Goal: Transaction & Acquisition: Purchase product/service

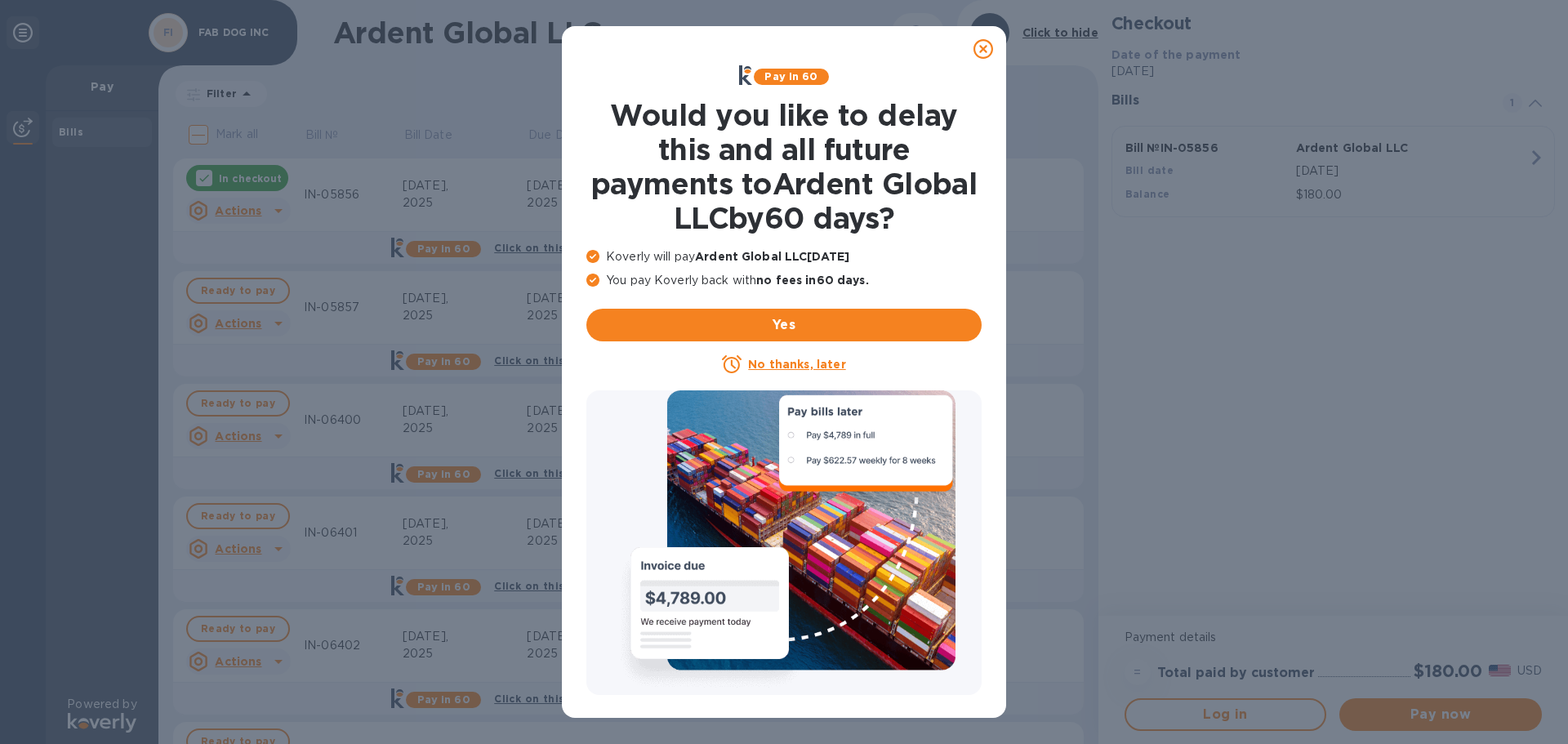
click at [984, 49] on icon at bounding box center [983, 49] width 20 height 20
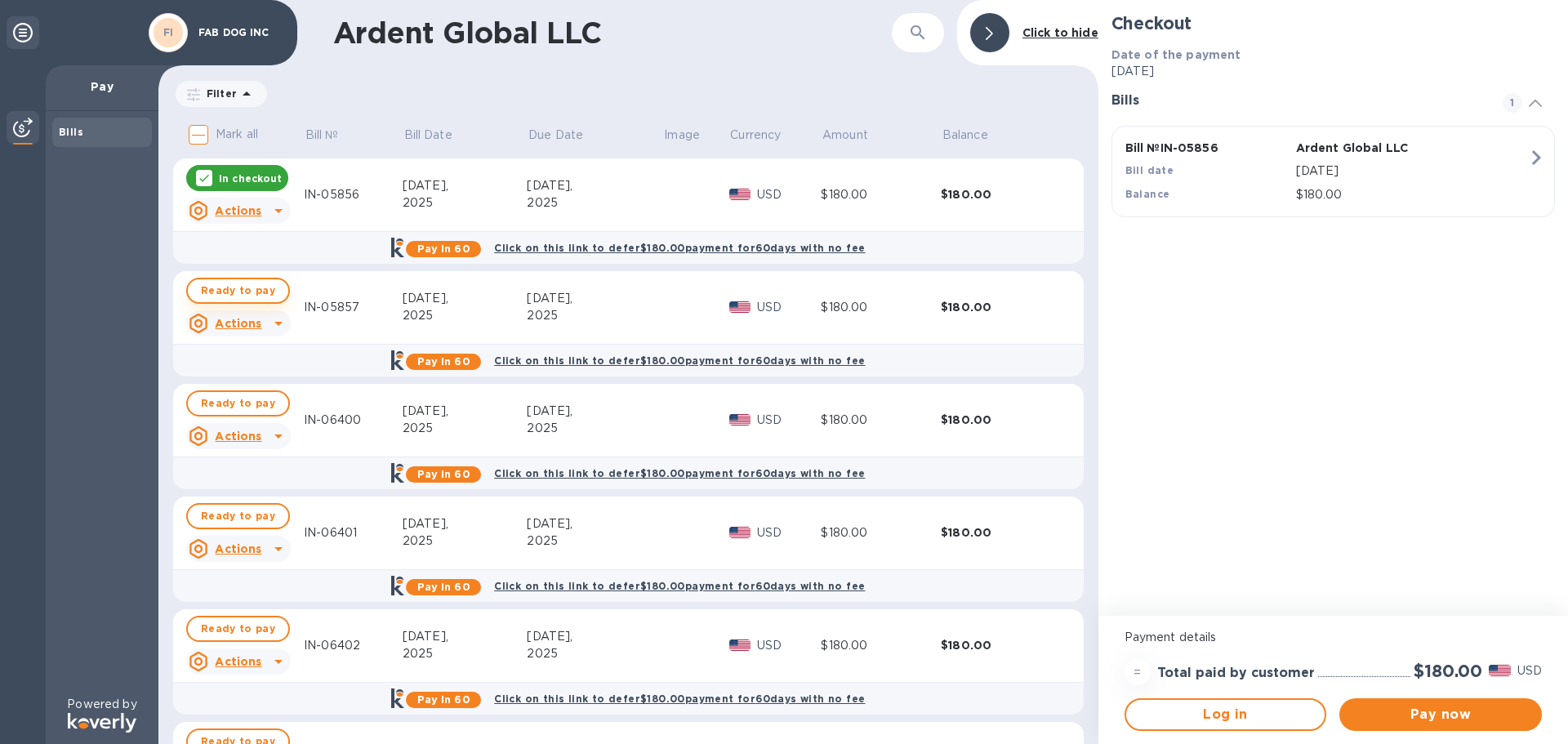
click at [252, 298] on span "Ready to pay" at bounding box center [238, 290] width 75 height 20
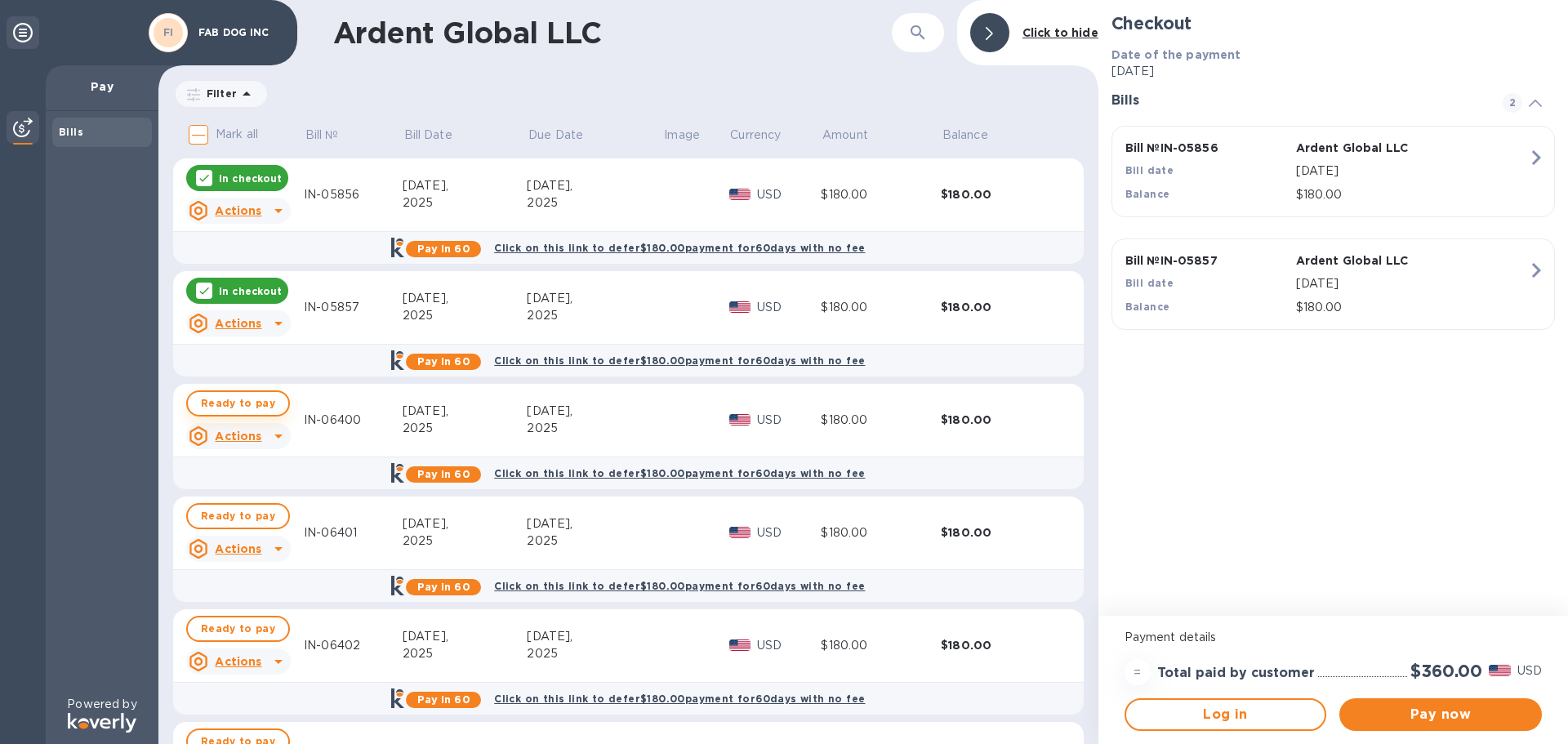
click at [255, 415] on button "Ready to pay" at bounding box center [238, 404] width 104 height 26
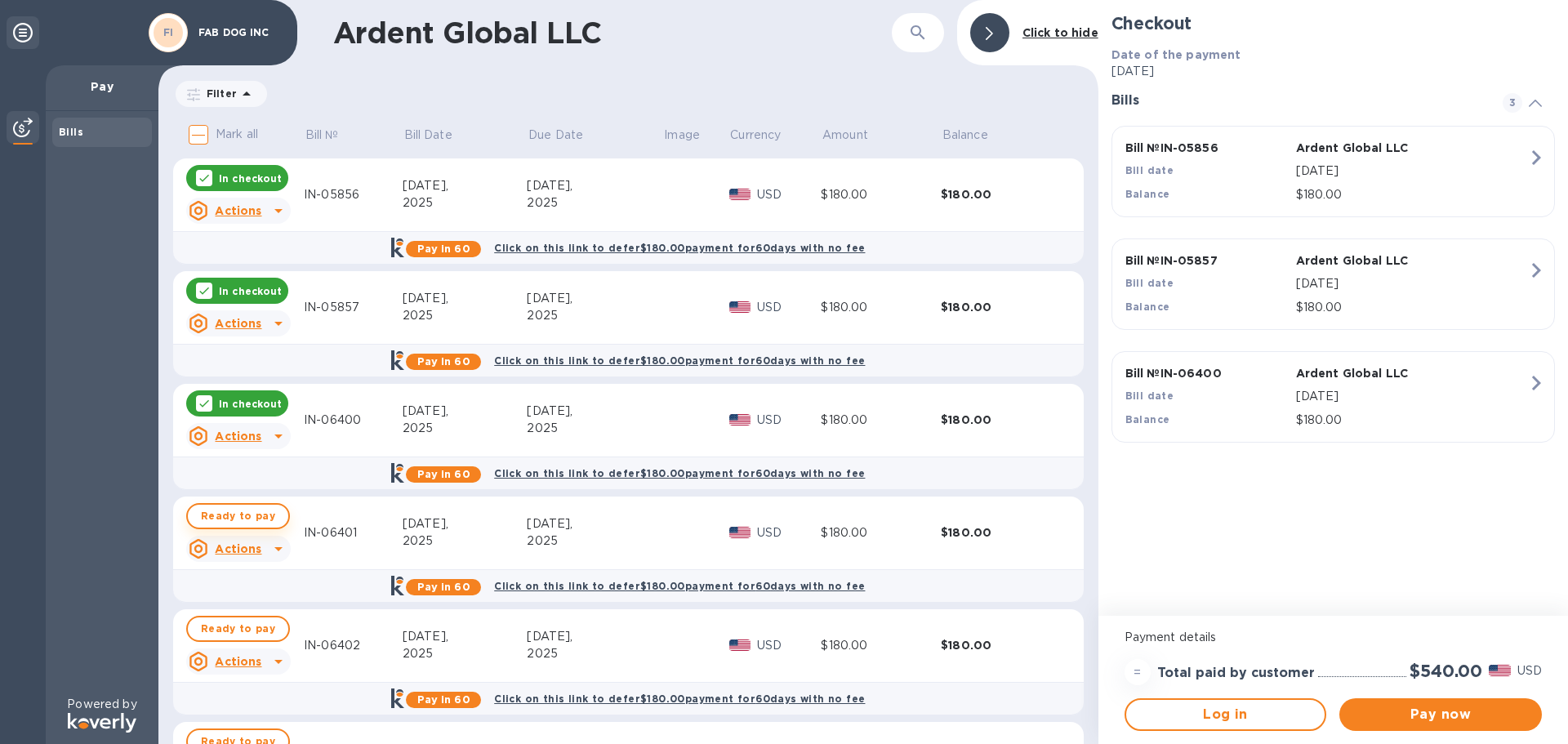
click at [259, 507] on span "Ready to pay" at bounding box center [238, 515] width 75 height 20
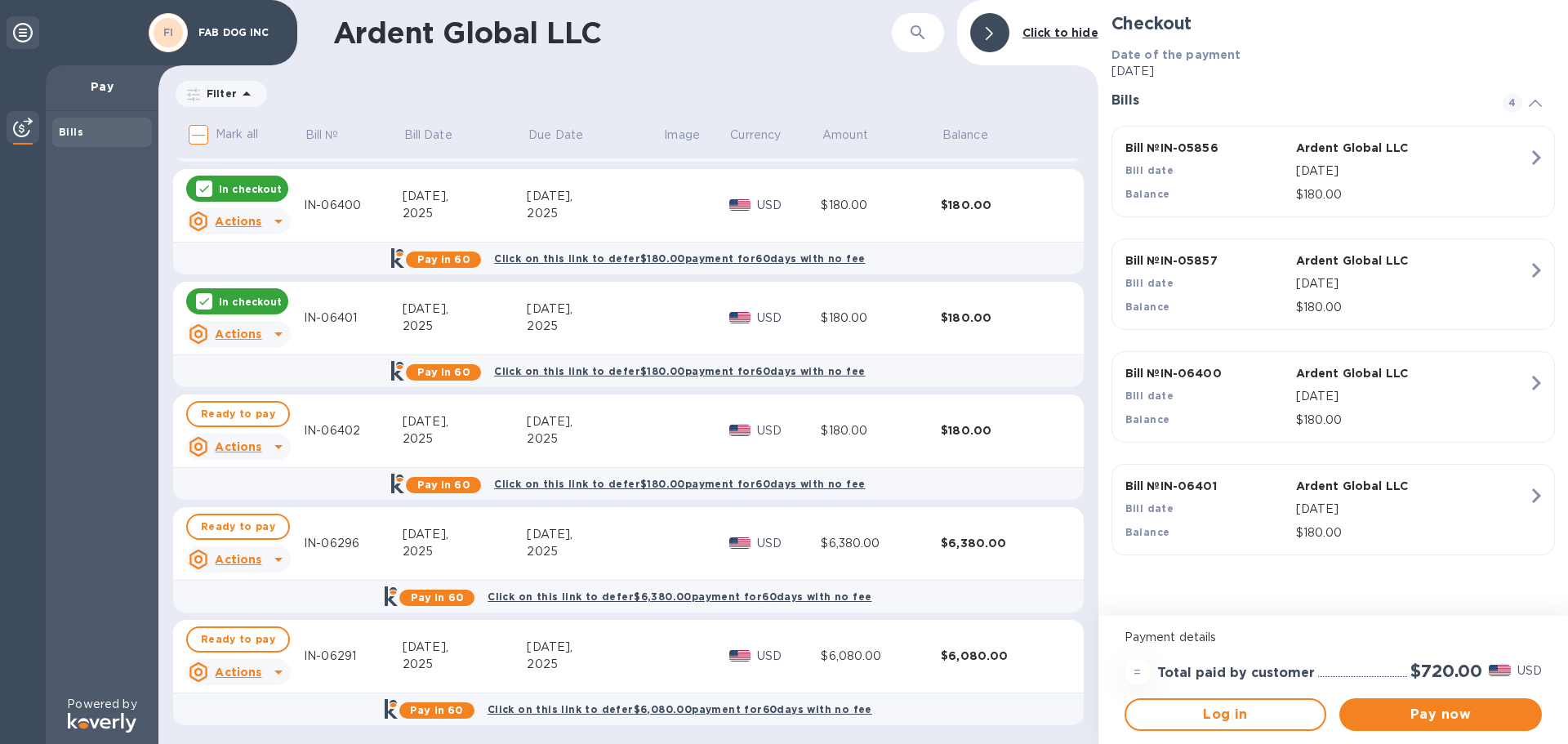
scroll to position [218, 0]
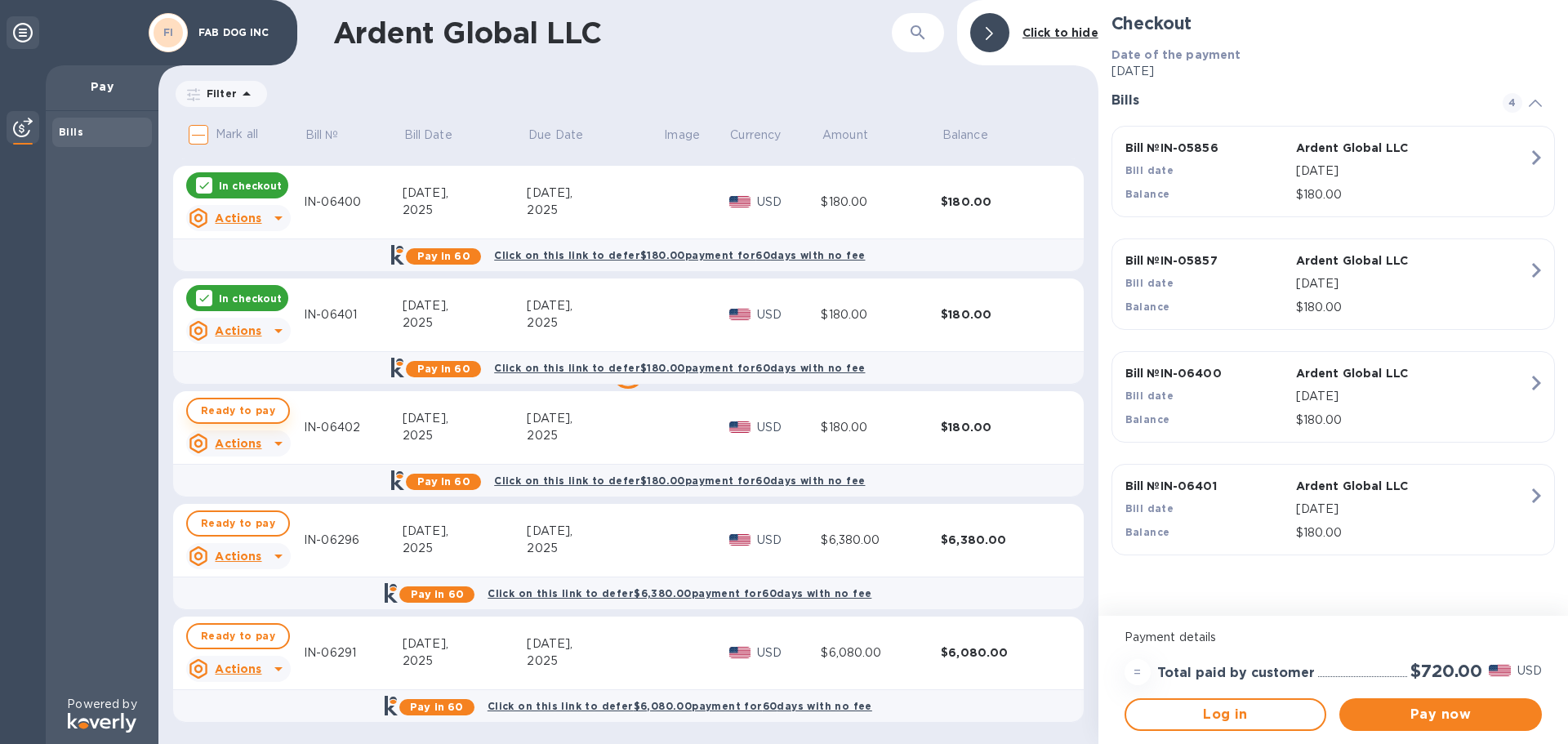
click at [263, 413] on span "Ready to pay" at bounding box center [238, 411] width 75 height 20
click at [251, 523] on span "Ready to pay" at bounding box center [238, 523] width 75 height 20
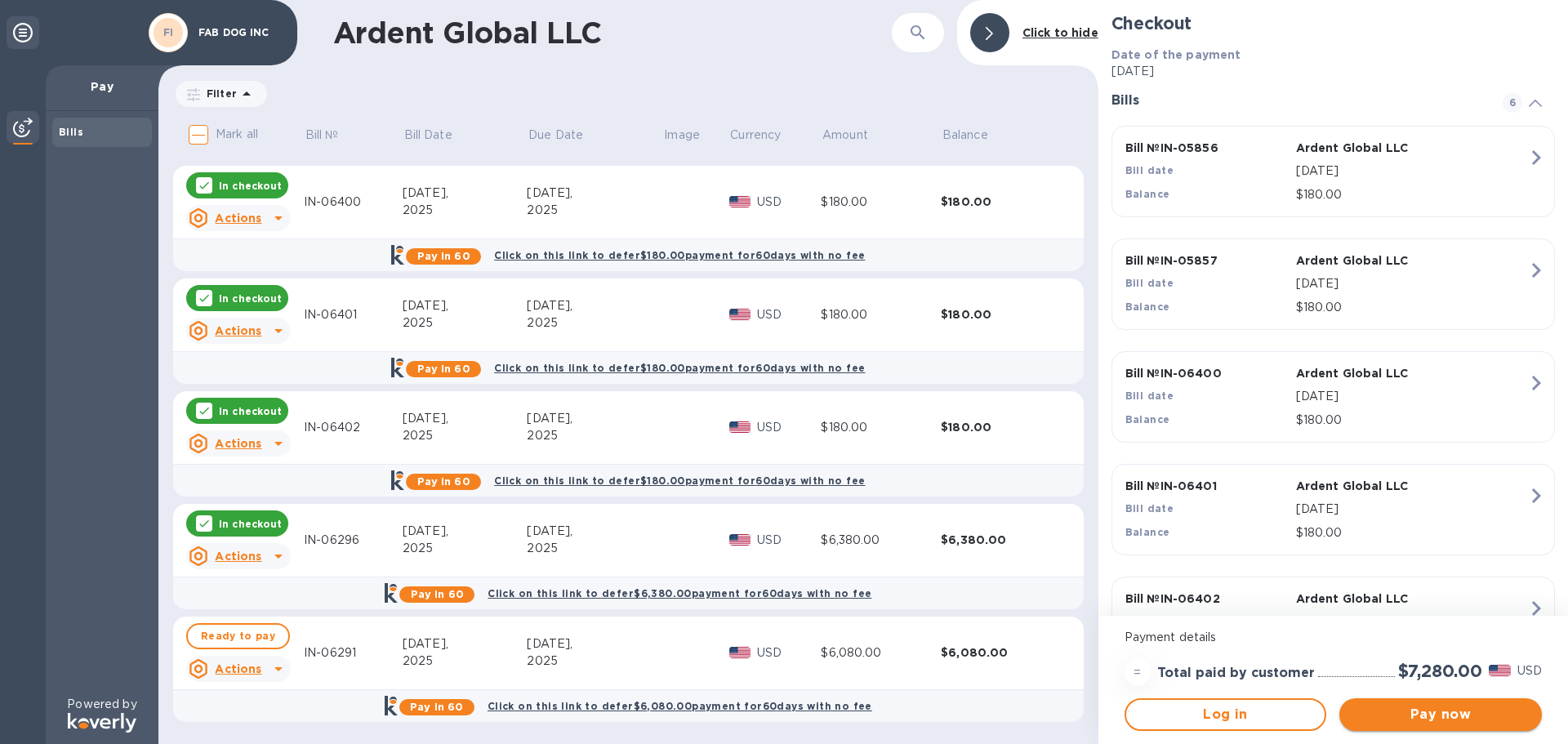
click at [1440, 722] on span "Pay now" at bounding box center [1441, 715] width 177 height 20
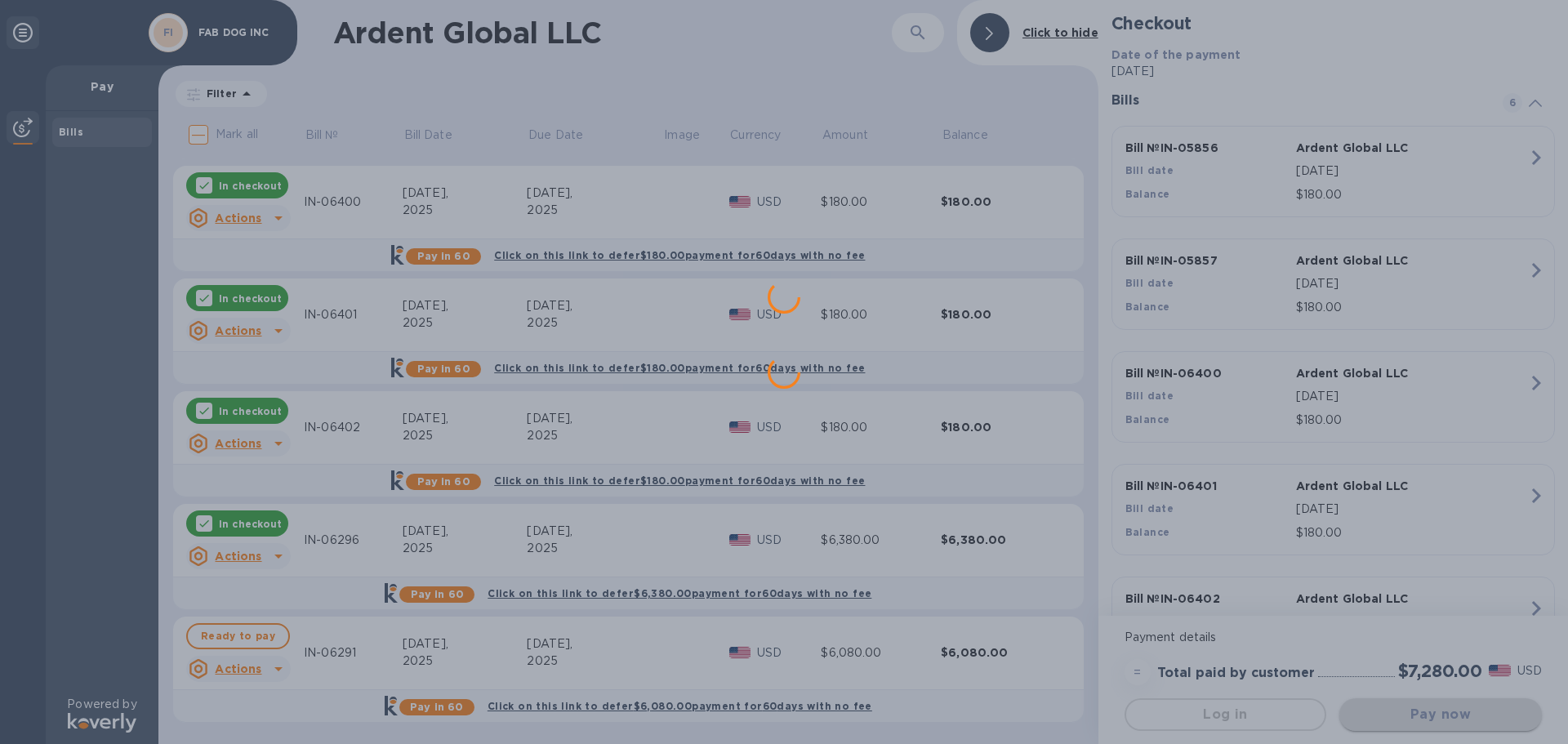
scroll to position [0, 0]
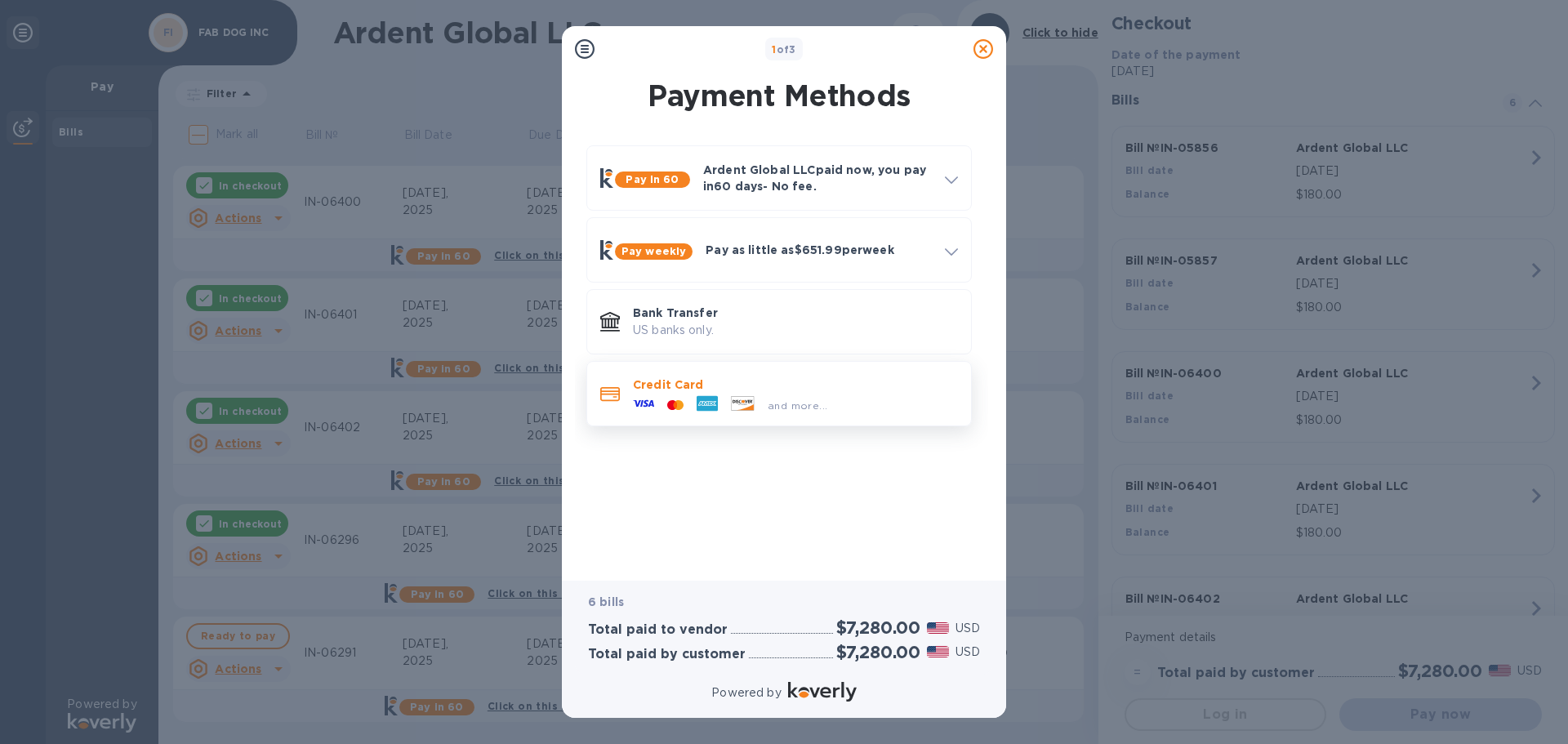
click at [722, 373] on div "Credit Card and more..." at bounding box center [795, 393] width 338 height 48
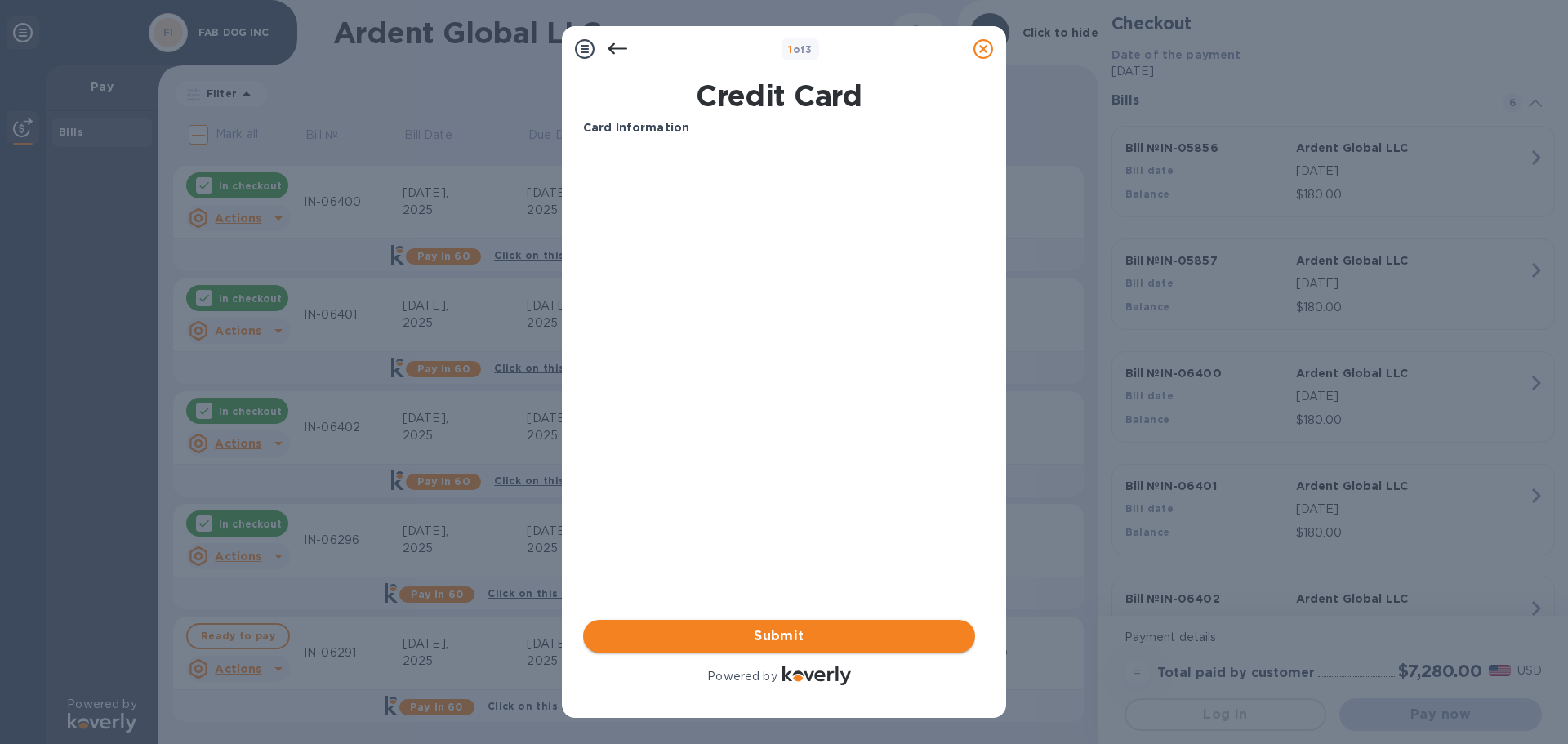
click at [897, 644] on span "Submit" at bounding box center [779, 636] width 366 height 20
click at [848, 539] on div "Card Information Your browser does not support iframes Submit Powered by" at bounding box center [779, 404] width 392 height 569
click at [803, 633] on span "Submit" at bounding box center [779, 636] width 366 height 20
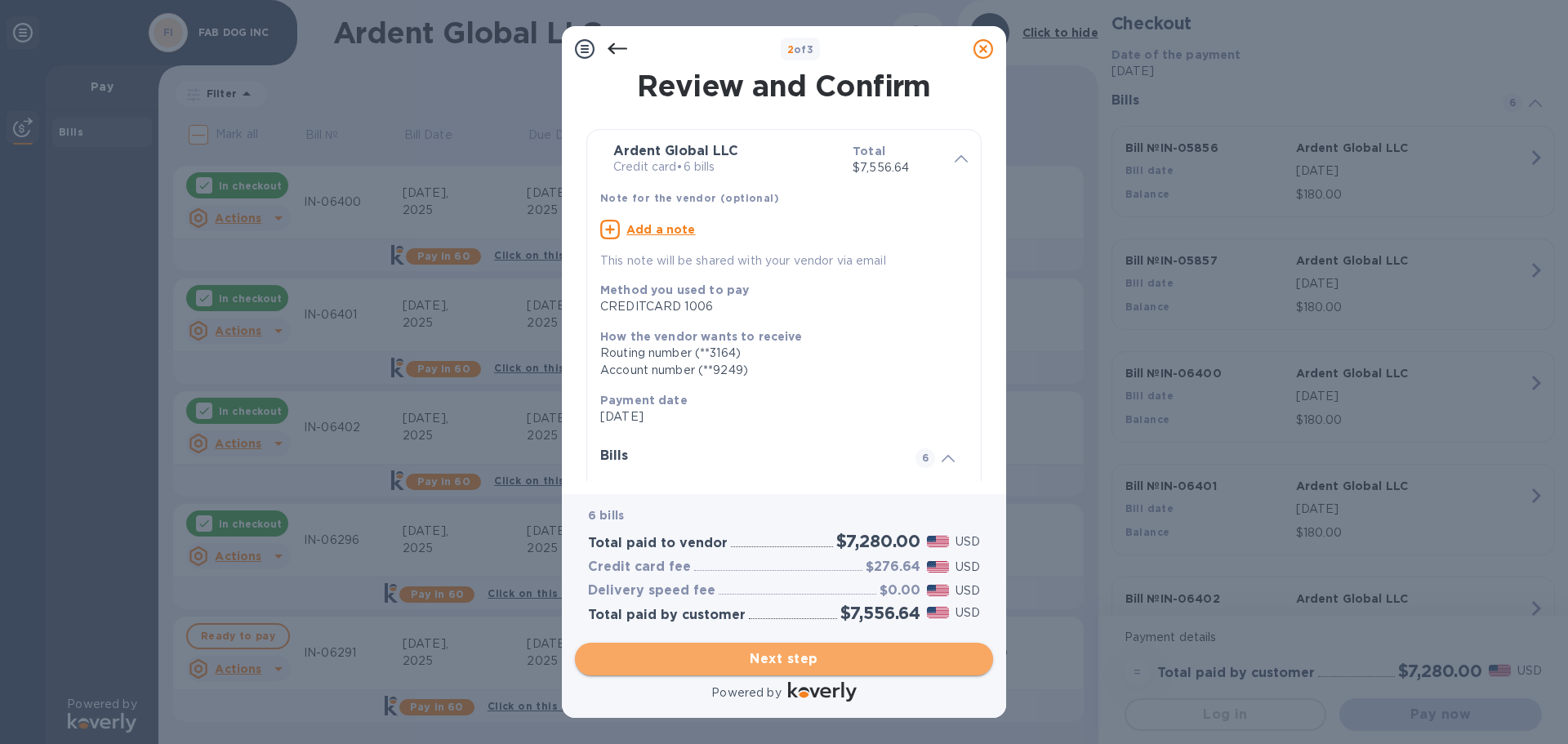
click at [814, 667] on span "Next step" at bounding box center [784, 658] width 392 height 20
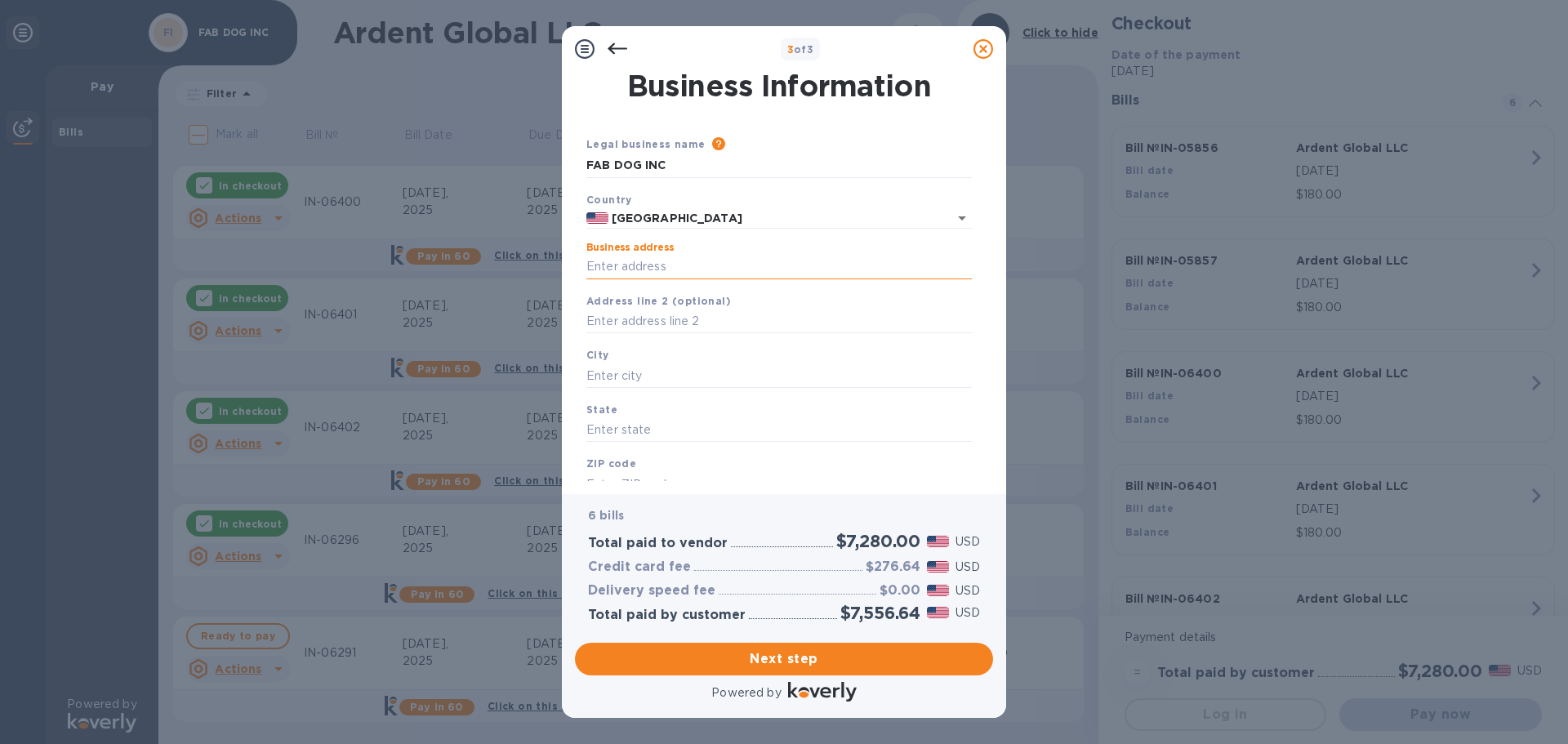
click at [745, 260] on input "Business address" at bounding box center [779, 267] width 386 height 24
type input "300-3 State Route 17 South"
click at [725, 319] on input "text" at bounding box center [779, 321] width 386 height 24
type input "Unit F"
type input "[GEOGRAPHIC_DATA]"
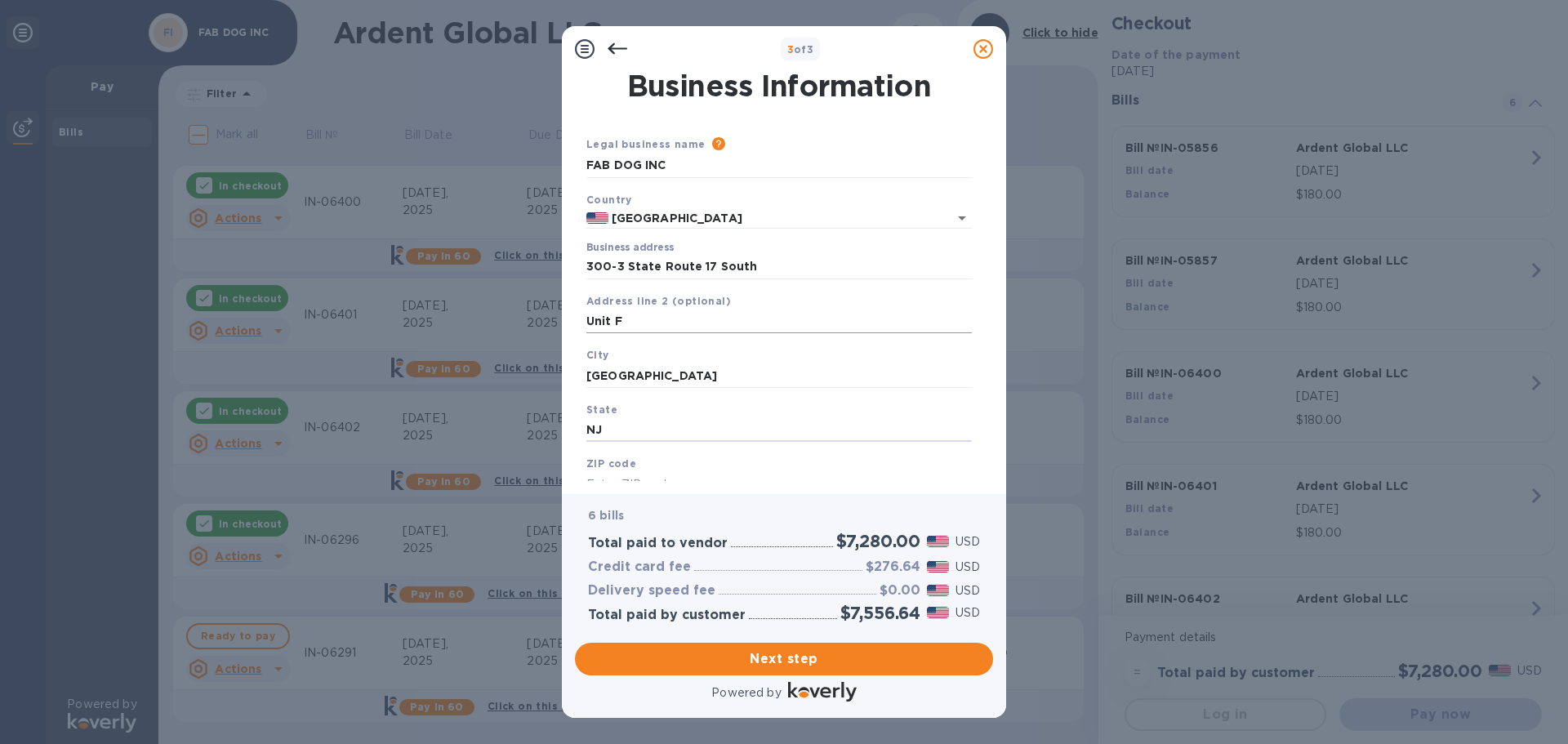
type input "NJ"
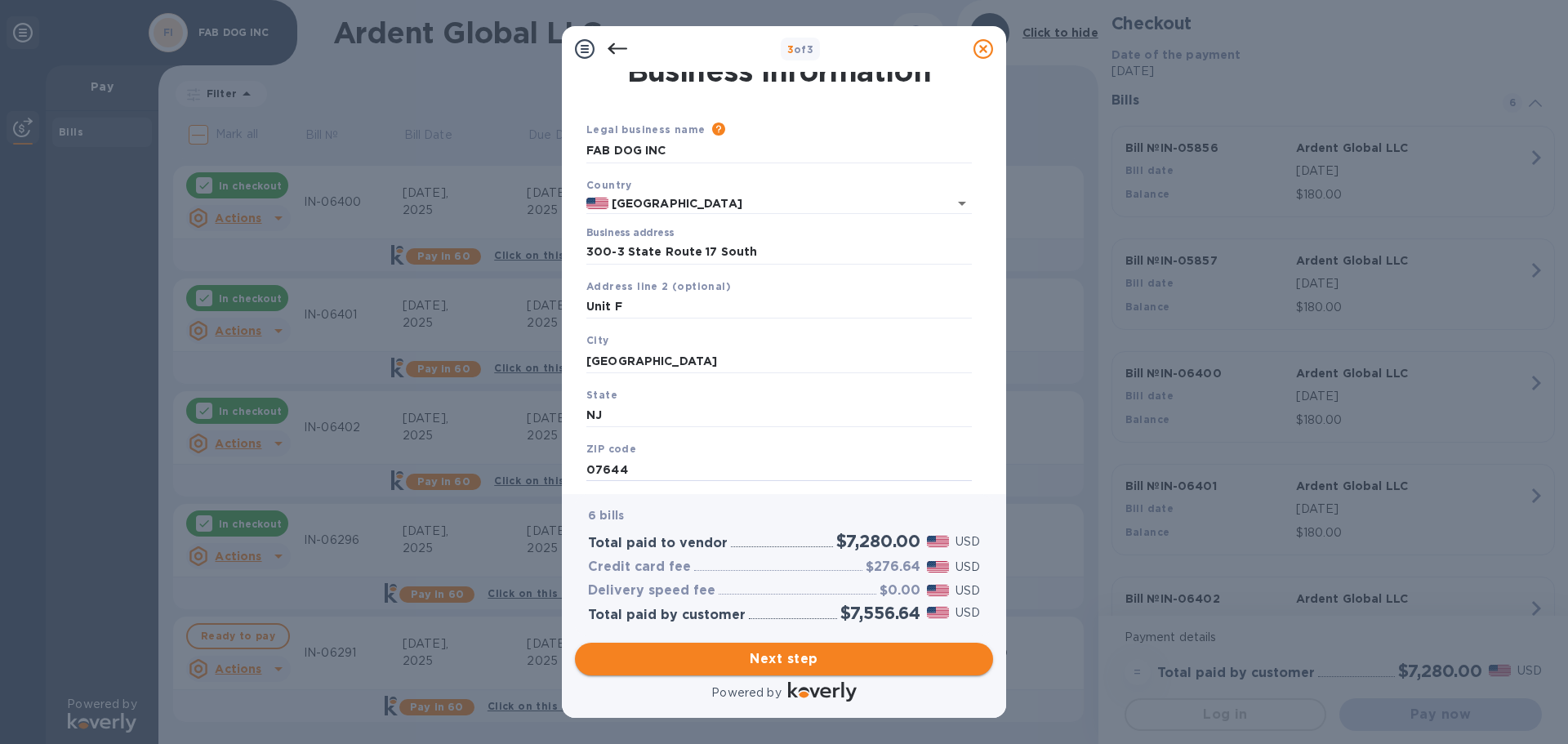
type input "07644"
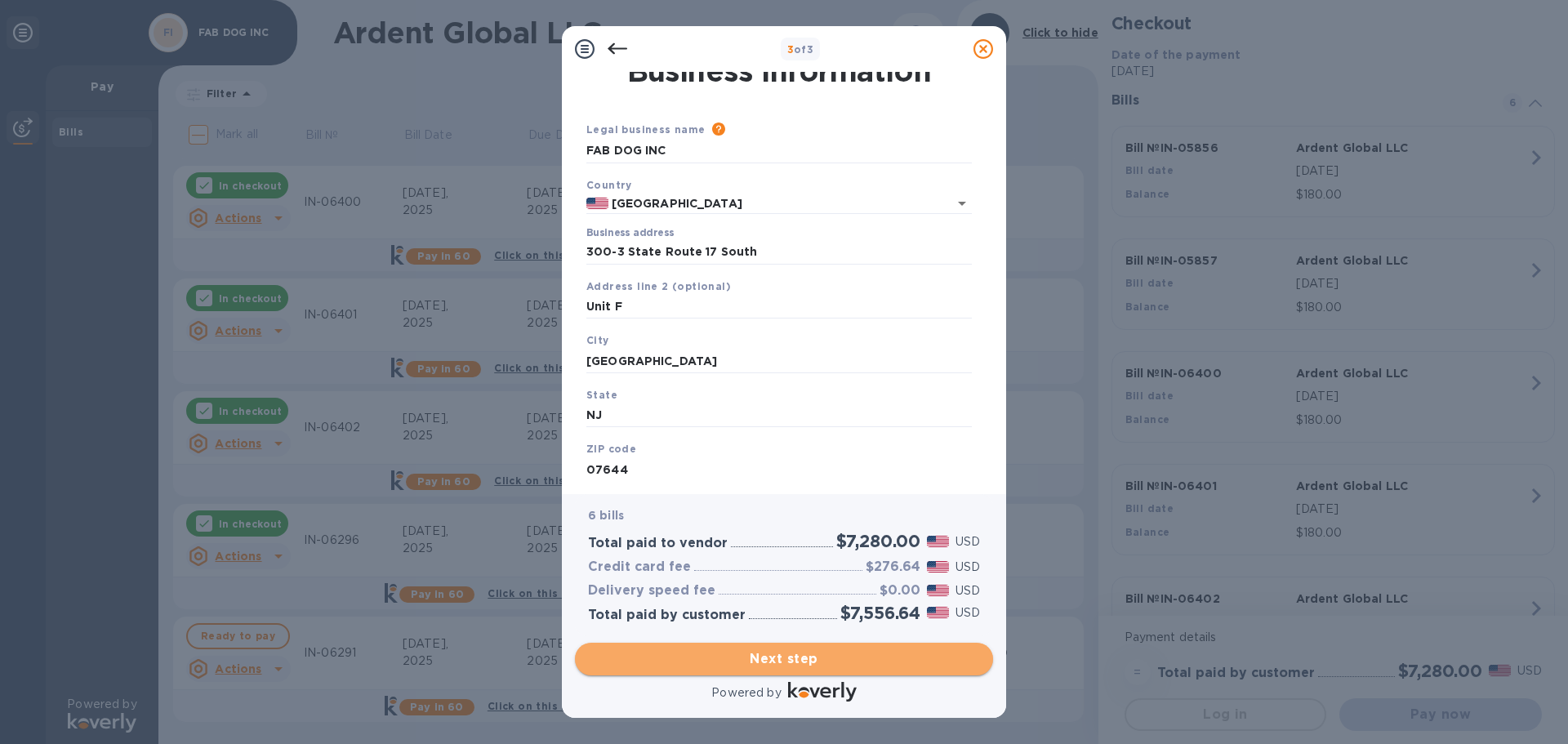
click at [817, 666] on span "Next step" at bounding box center [784, 658] width 392 height 20
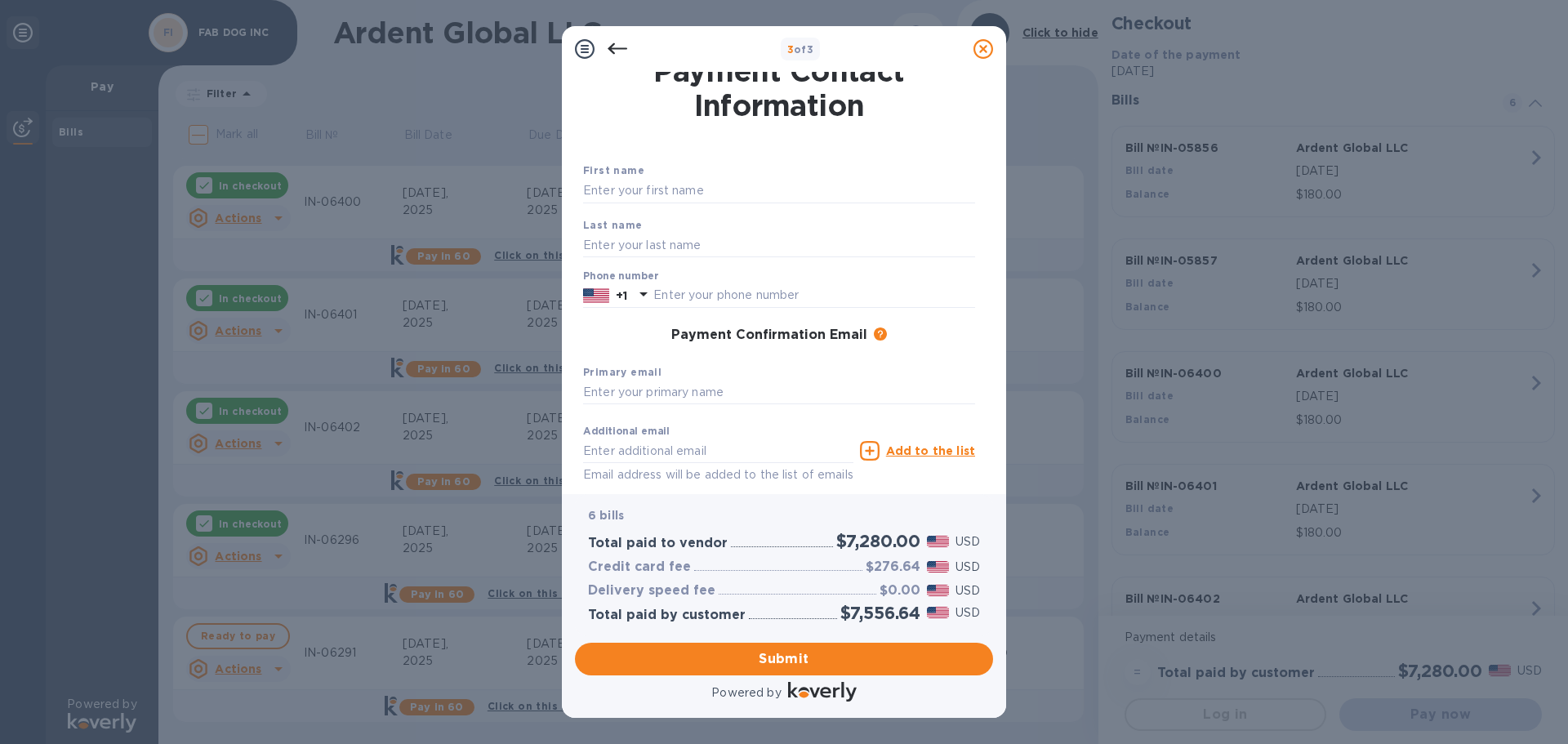
click at [722, 365] on div "Primary email" at bounding box center [780, 384] width 405 height 55
click at [765, 295] on input "text" at bounding box center [813, 295] width 321 height 24
type input "6463356145"
type input "[PERSON_NAME][EMAIL_ADDRESS][PERSON_NAME][DOMAIN_NAME]"
click at [750, 398] on input "text" at bounding box center [779, 392] width 392 height 24
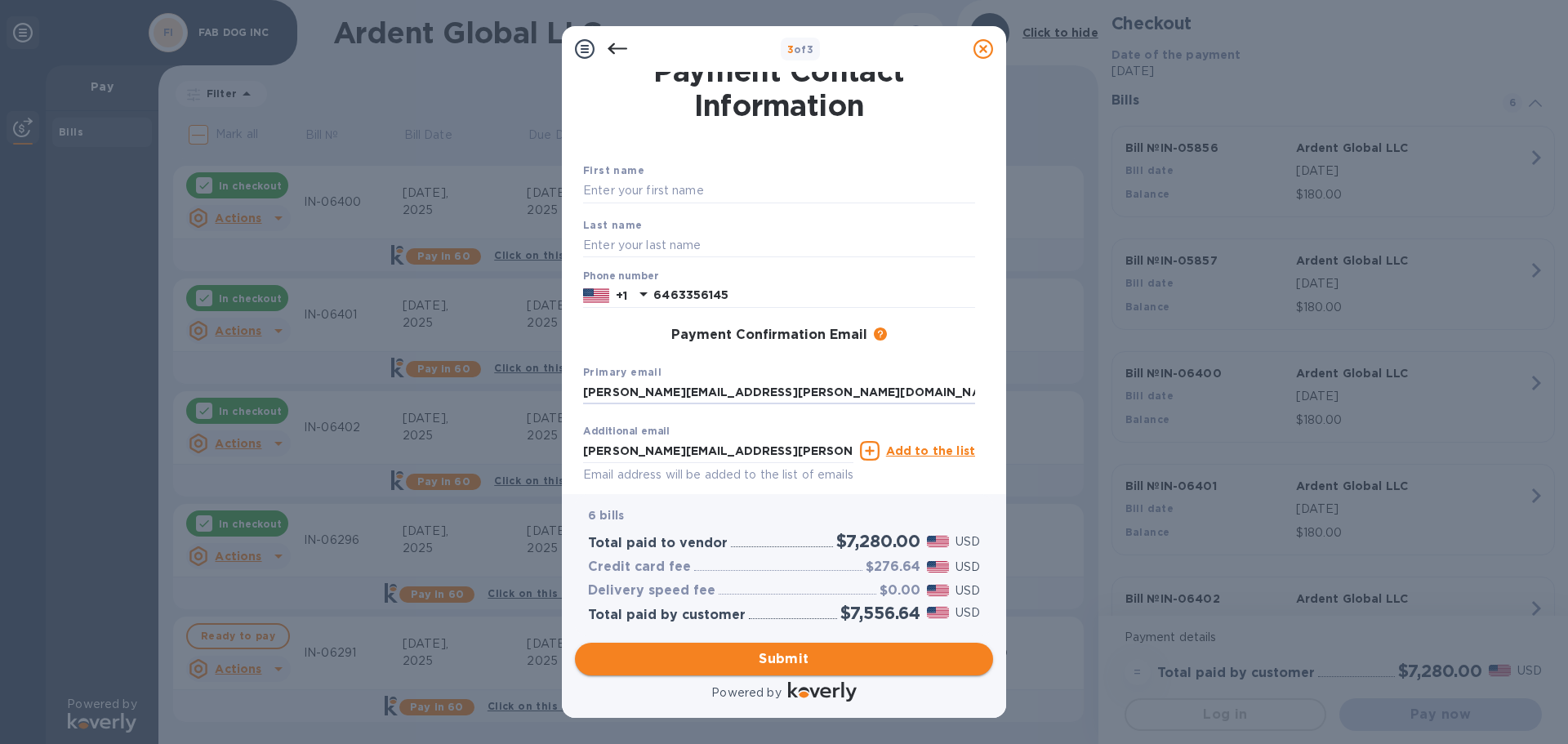
type input "[PERSON_NAME][EMAIL_ADDRESS][PERSON_NAME][DOMAIN_NAME]"
click at [810, 659] on span "Submit" at bounding box center [784, 658] width 392 height 20
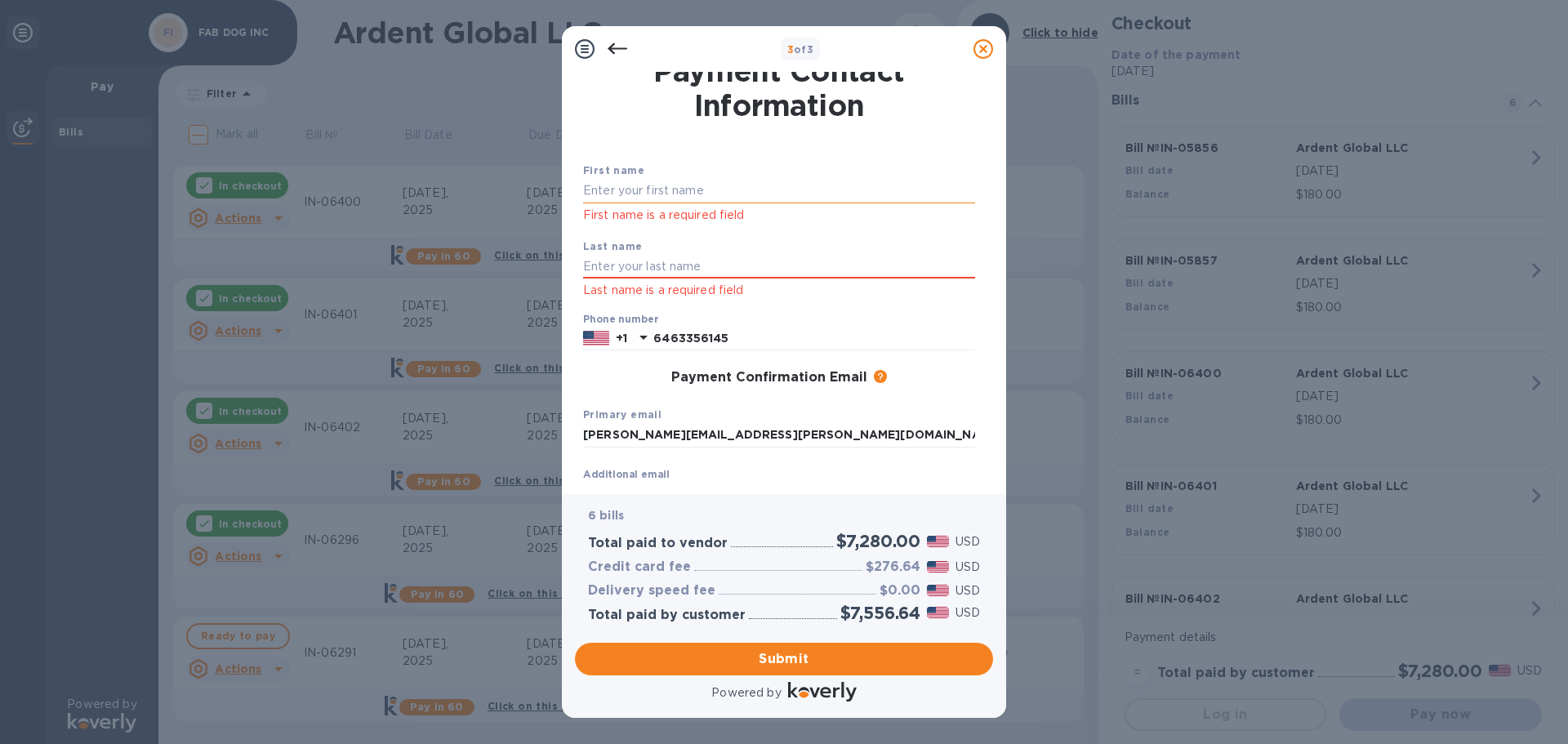
click at [624, 180] on input "text" at bounding box center [779, 191] width 392 height 24
type input "[PERSON_NAME]"
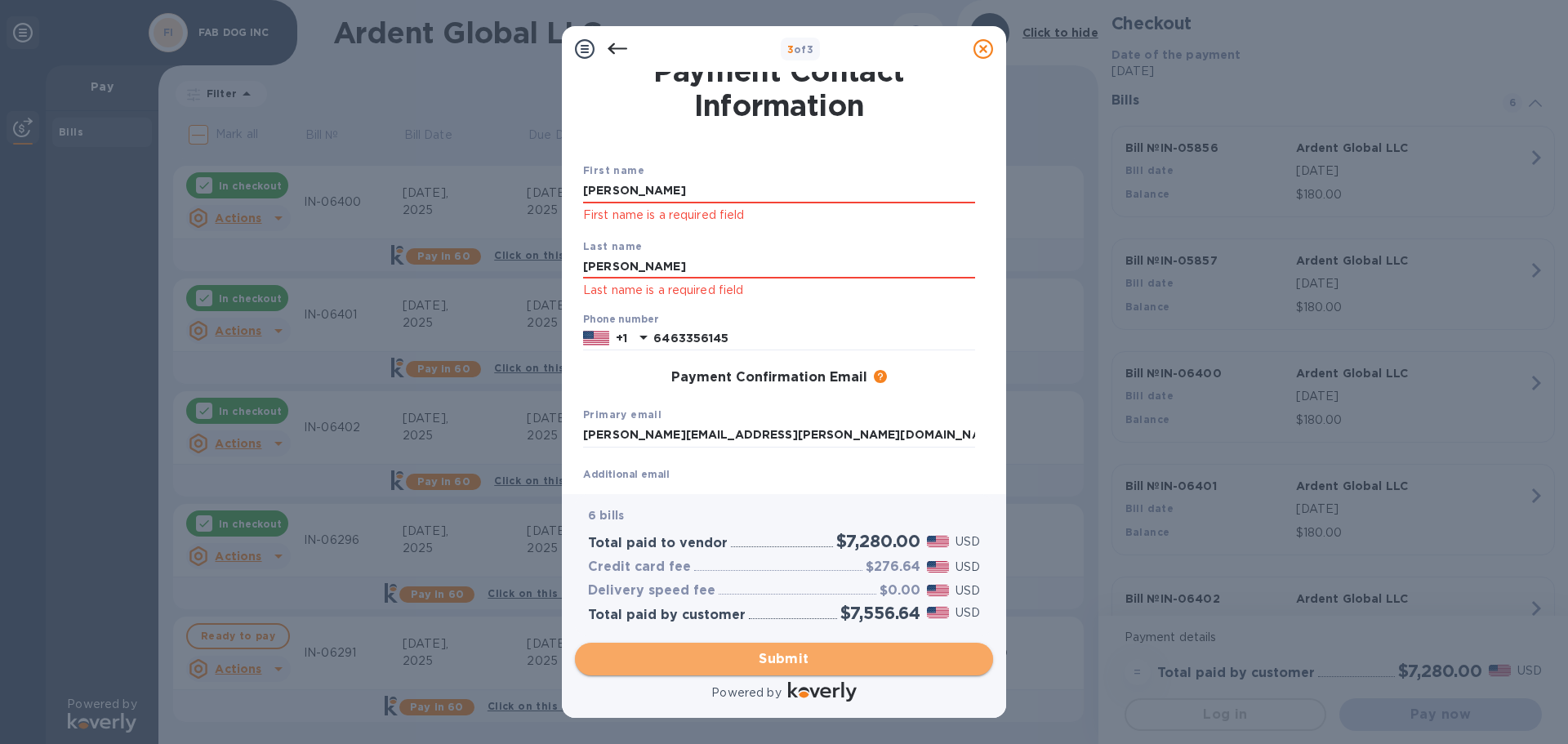
click at [772, 656] on span "Submit" at bounding box center [784, 658] width 392 height 20
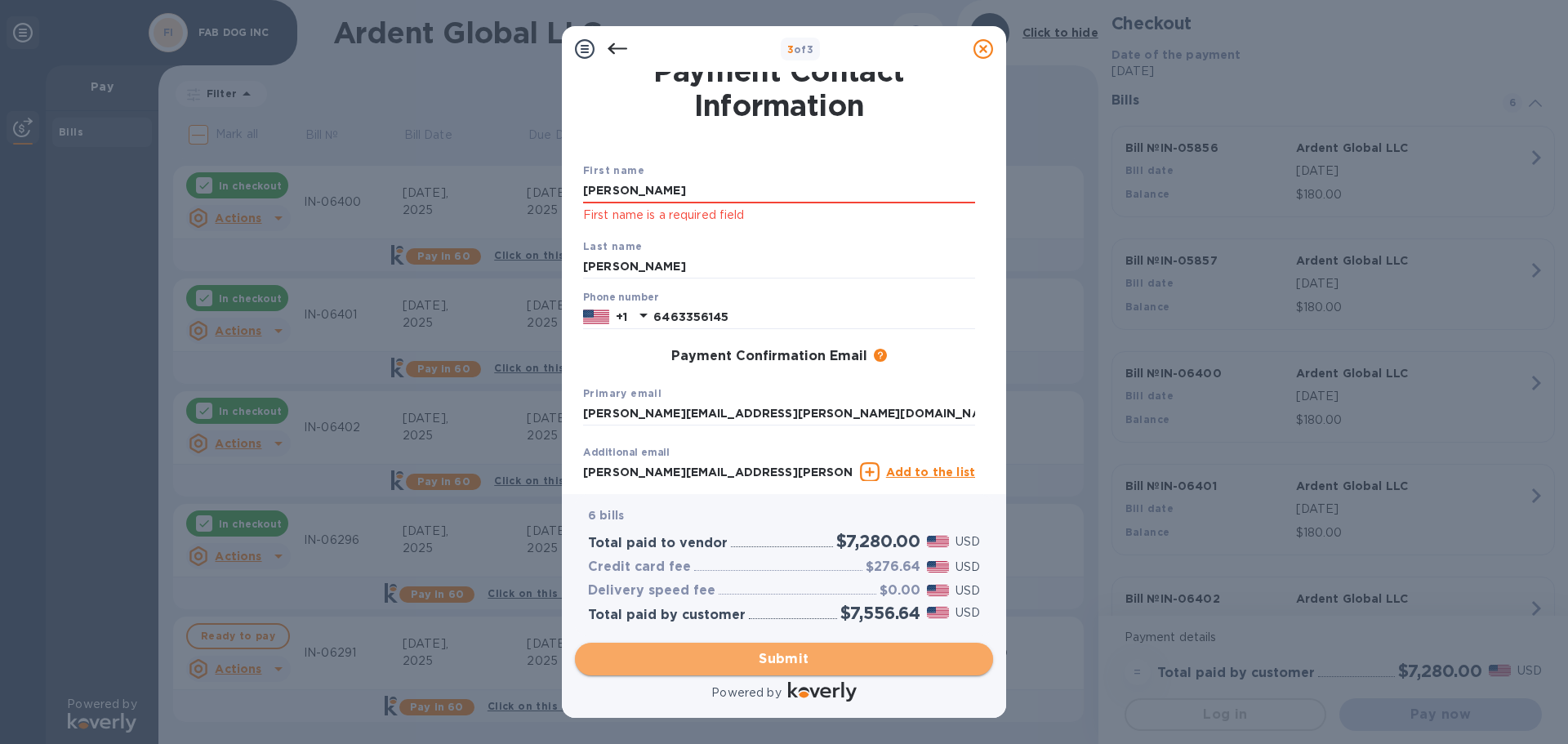
click at [768, 654] on span "Submit" at bounding box center [784, 658] width 392 height 20
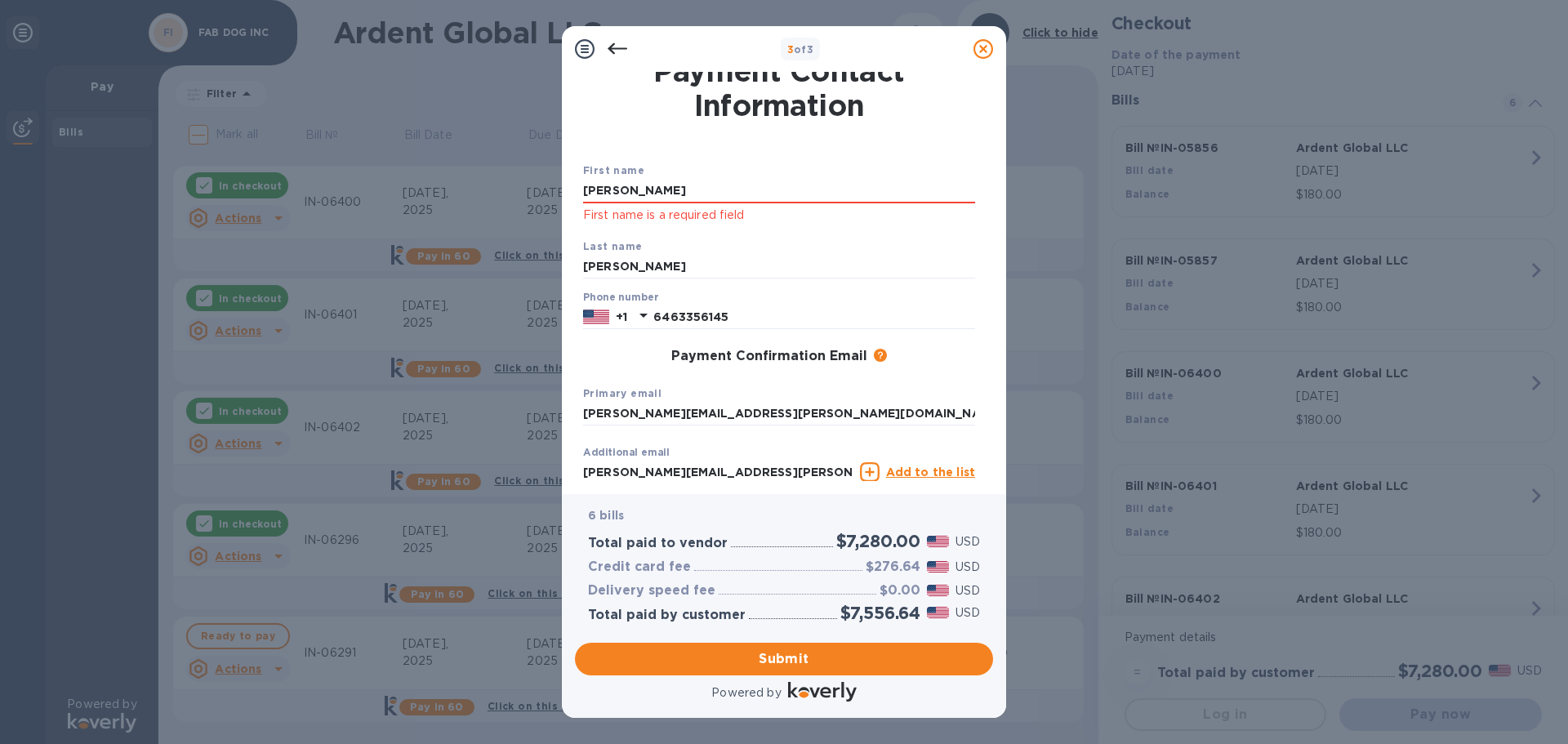
drag, startPoint x: 712, startPoint y: 182, endPoint x: 401, endPoint y: 191, distance: 311.1
click at [401, 191] on div "3 of 3 Payment Contact Information First name [PERSON_NAME] First name is a req…" at bounding box center [784, 372] width 1568 height 744
type input "[PERSON_NAME]"
click at [804, 652] on span "Submit" at bounding box center [784, 658] width 392 height 20
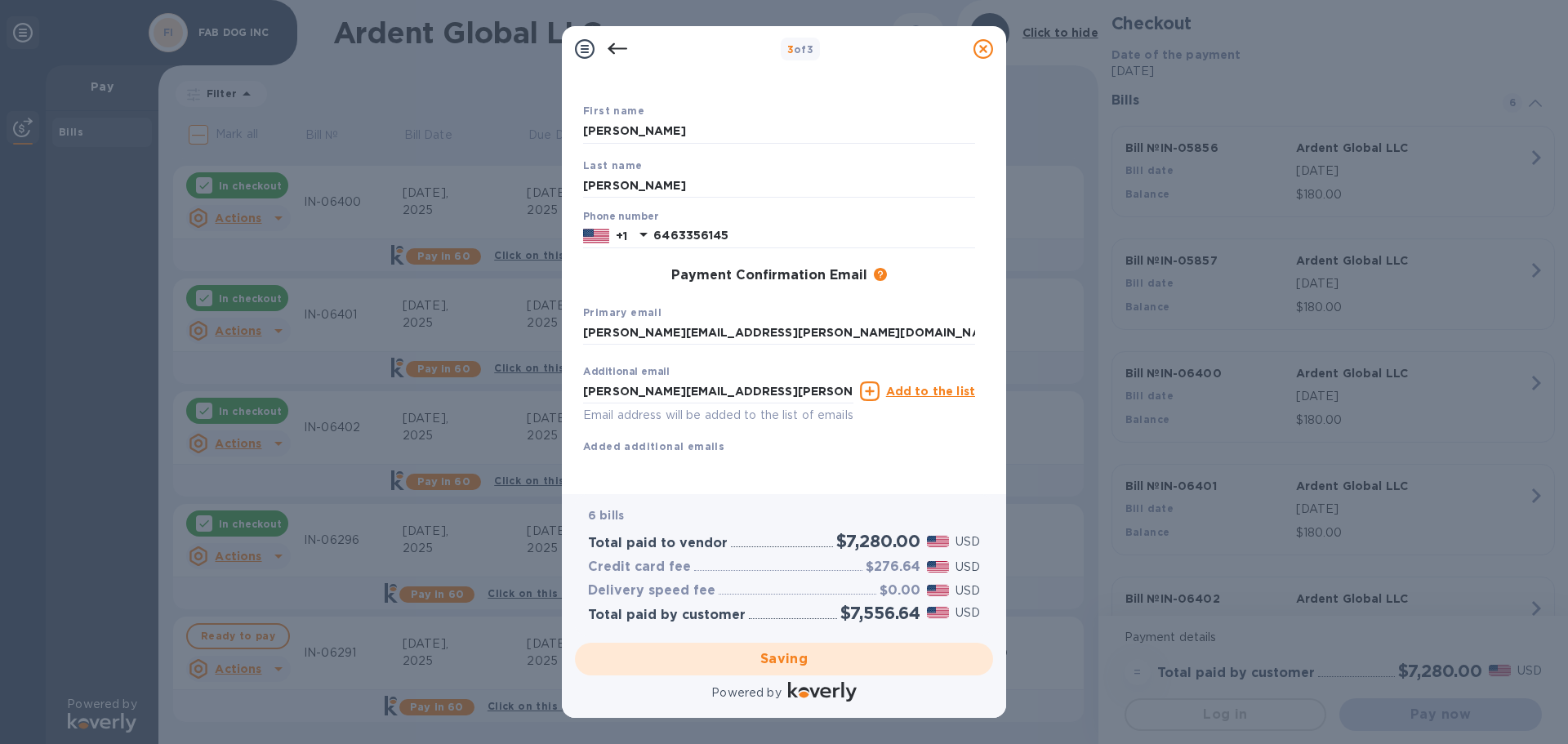
scroll to position [93, 0]
checkbox input "true"
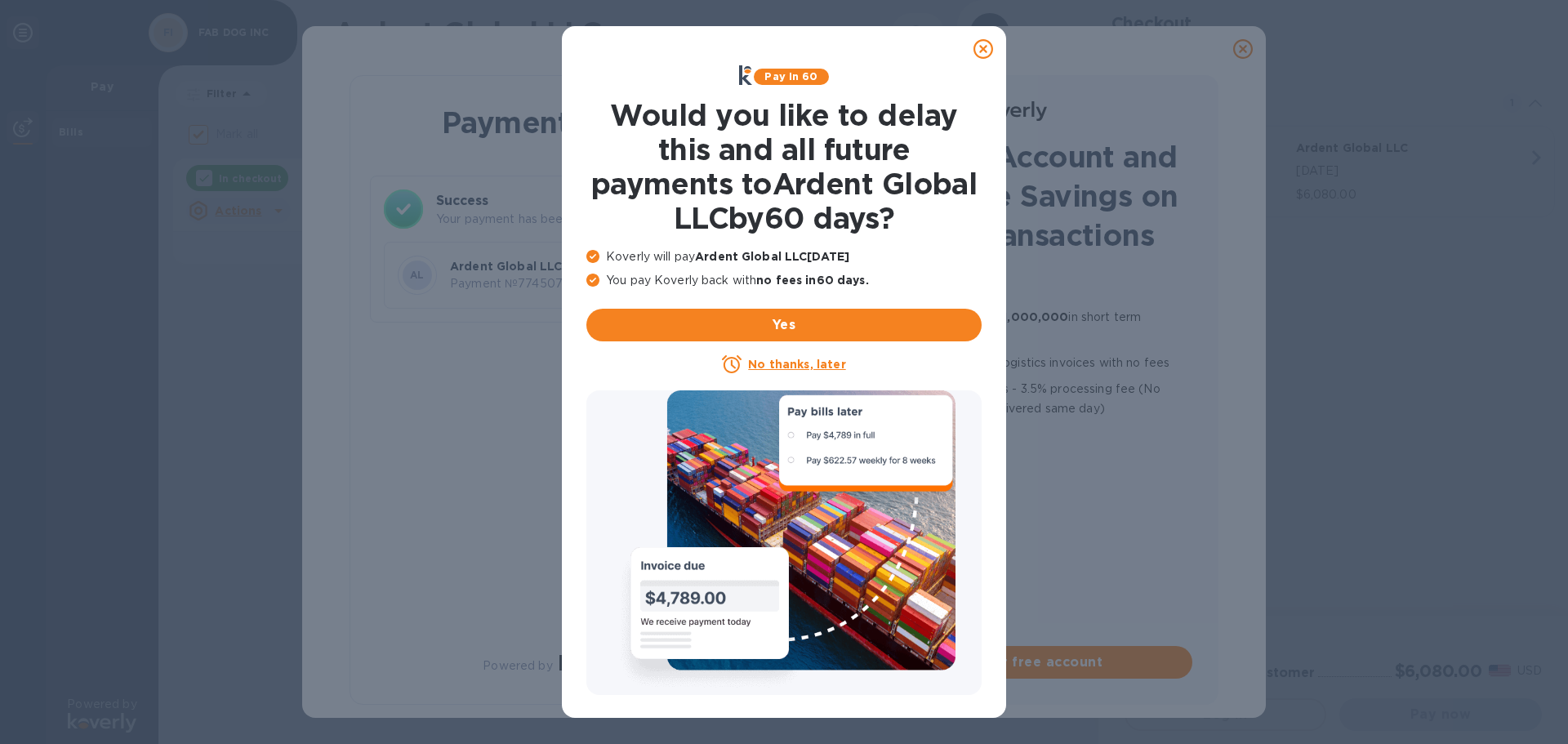
scroll to position [0, 0]
click at [982, 43] on icon at bounding box center [983, 49] width 20 height 20
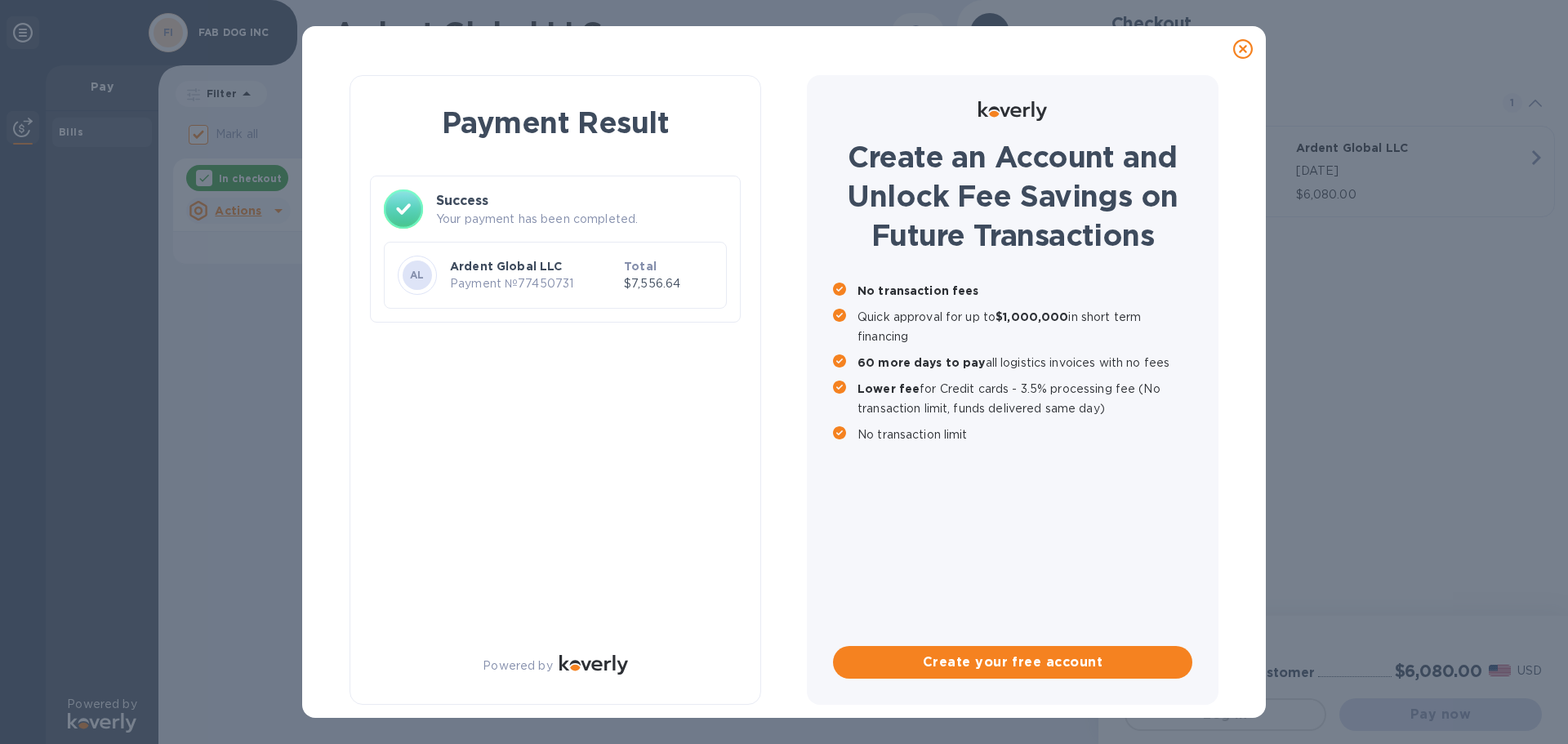
click at [270, 390] on div "Payment Result Success Your payment has been completed. AL Ardent Global LLC Pa…" at bounding box center [784, 372] width 1568 height 744
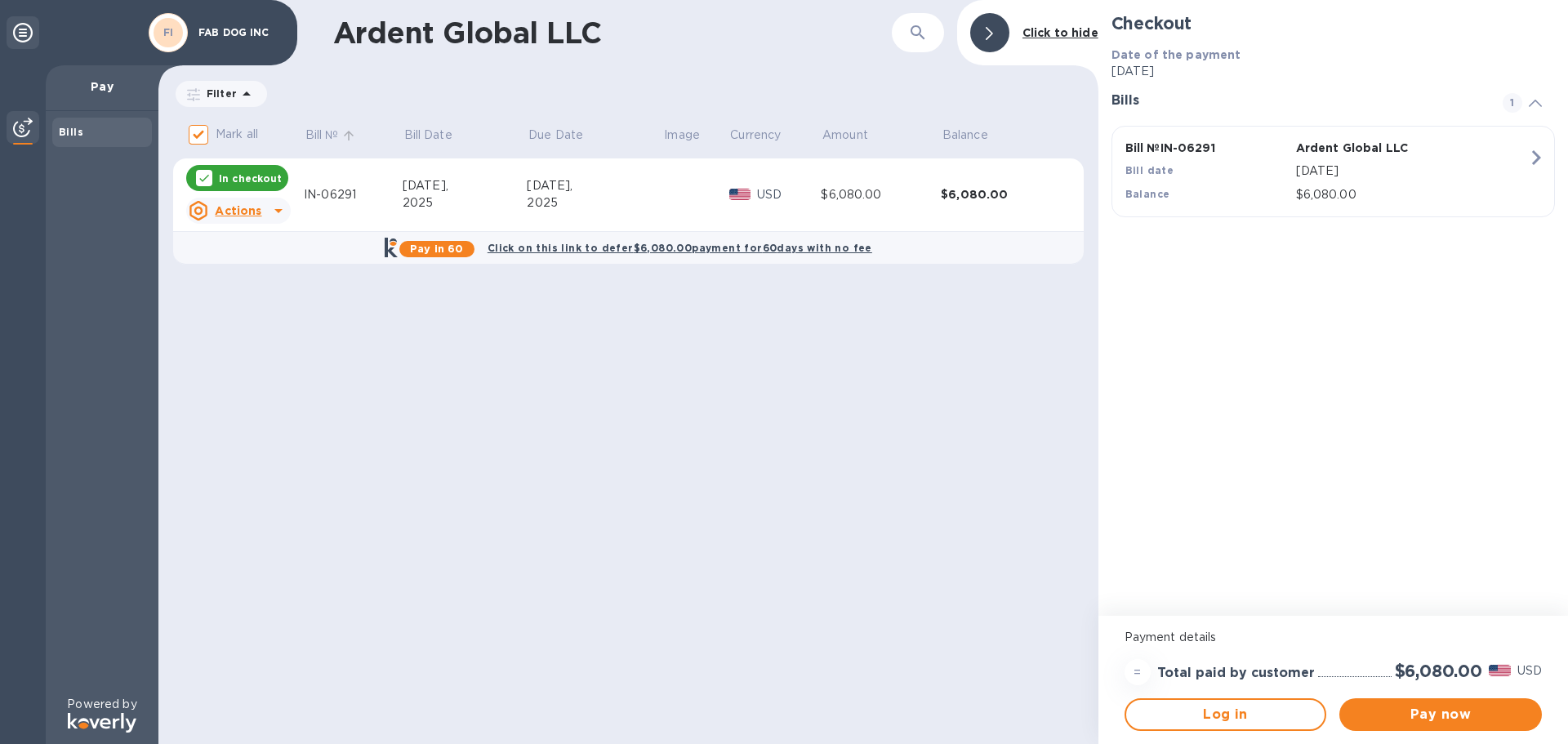
click at [313, 134] on p "Bill №" at bounding box center [322, 135] width 34 height 17
click at [440, 133] on p "Bill Date" at bounding box center [429, 135] width 49 height 17
click at [982, 125] on th "Balance" at bounding box center [1001, 137] width 120 height 42
click at [981, 130] on p "Balance" at bounding box center [965, 135] width 46 height 17
